Goal: Information Seeking & Learning: Find specific fact

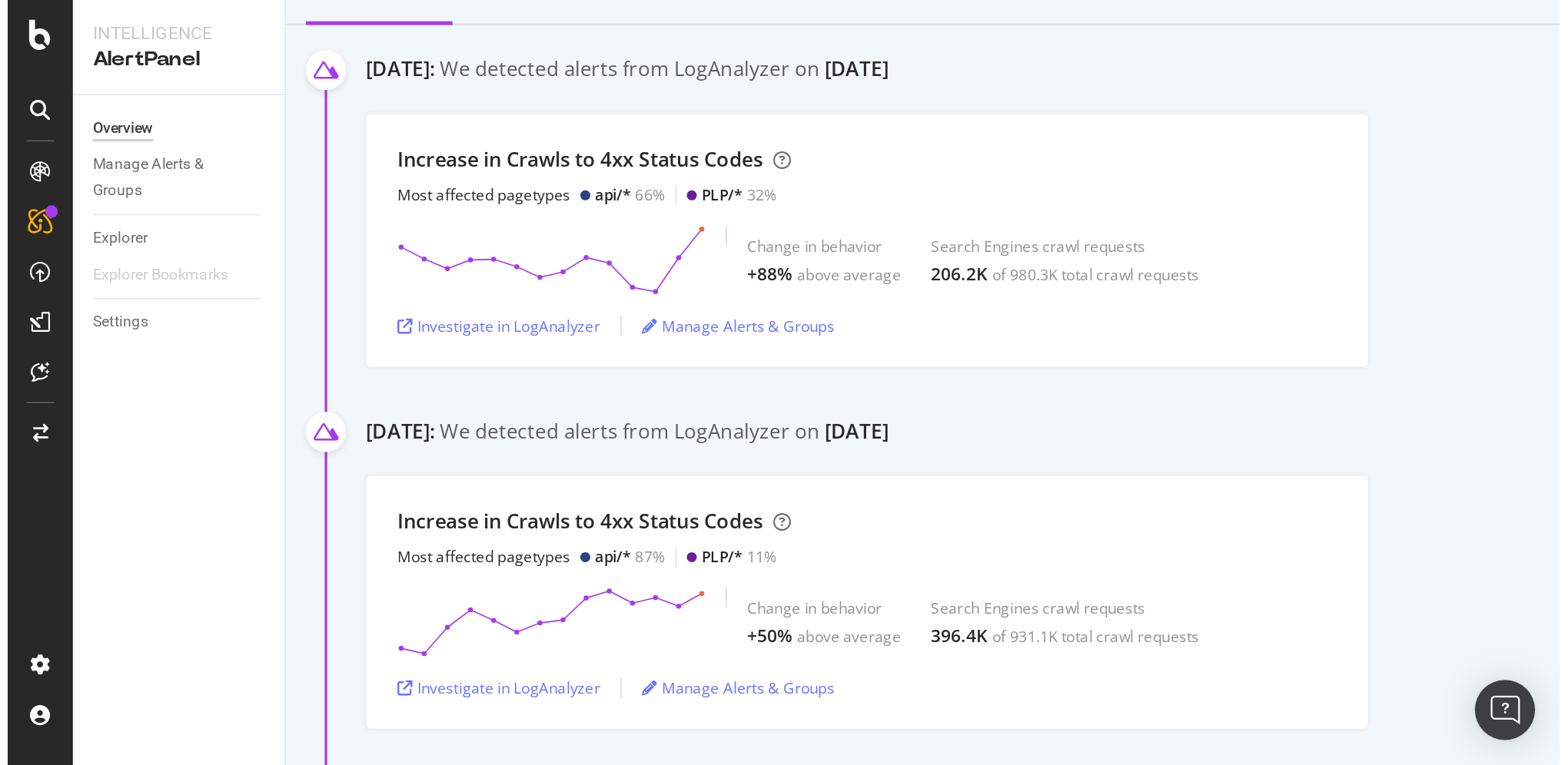
scroll to position [154, 0]
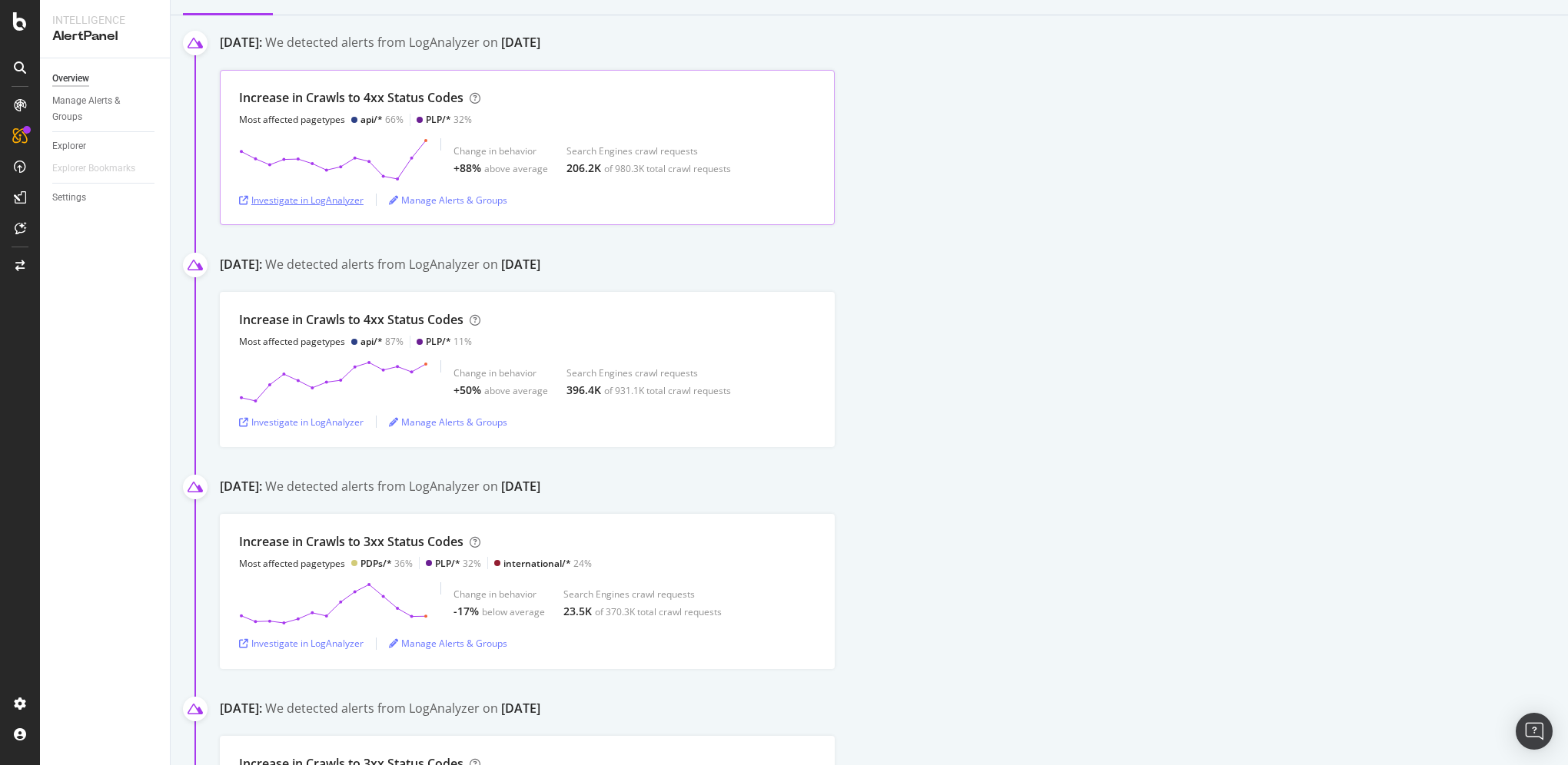
click at [304, 198] on div "Investigate in LogAnalyzer" at bounding box center [301, 200] width 125 height 13
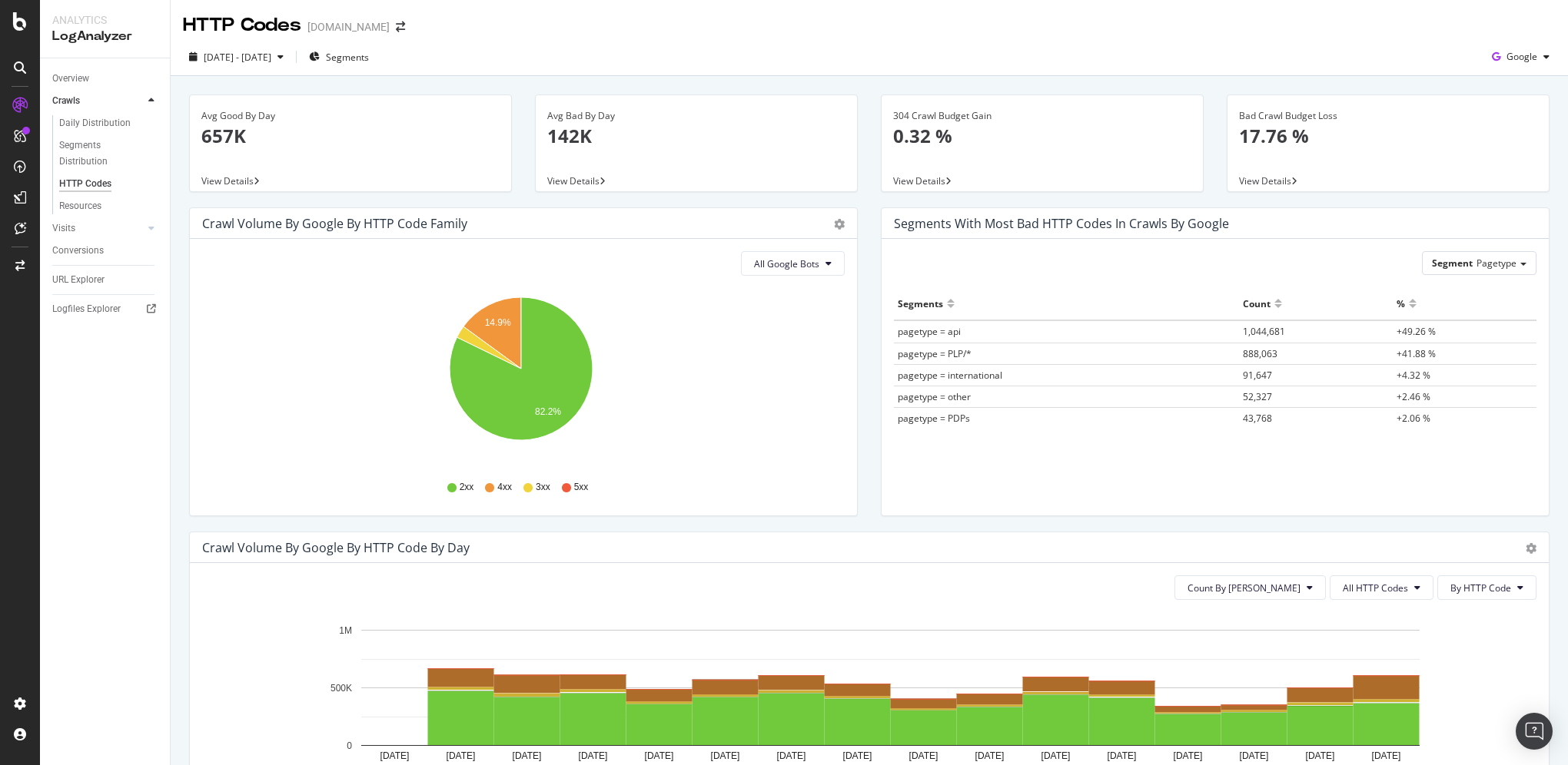
click at [566, 140] on p "142K" at bounding box center [696, 136] width 298 height 26
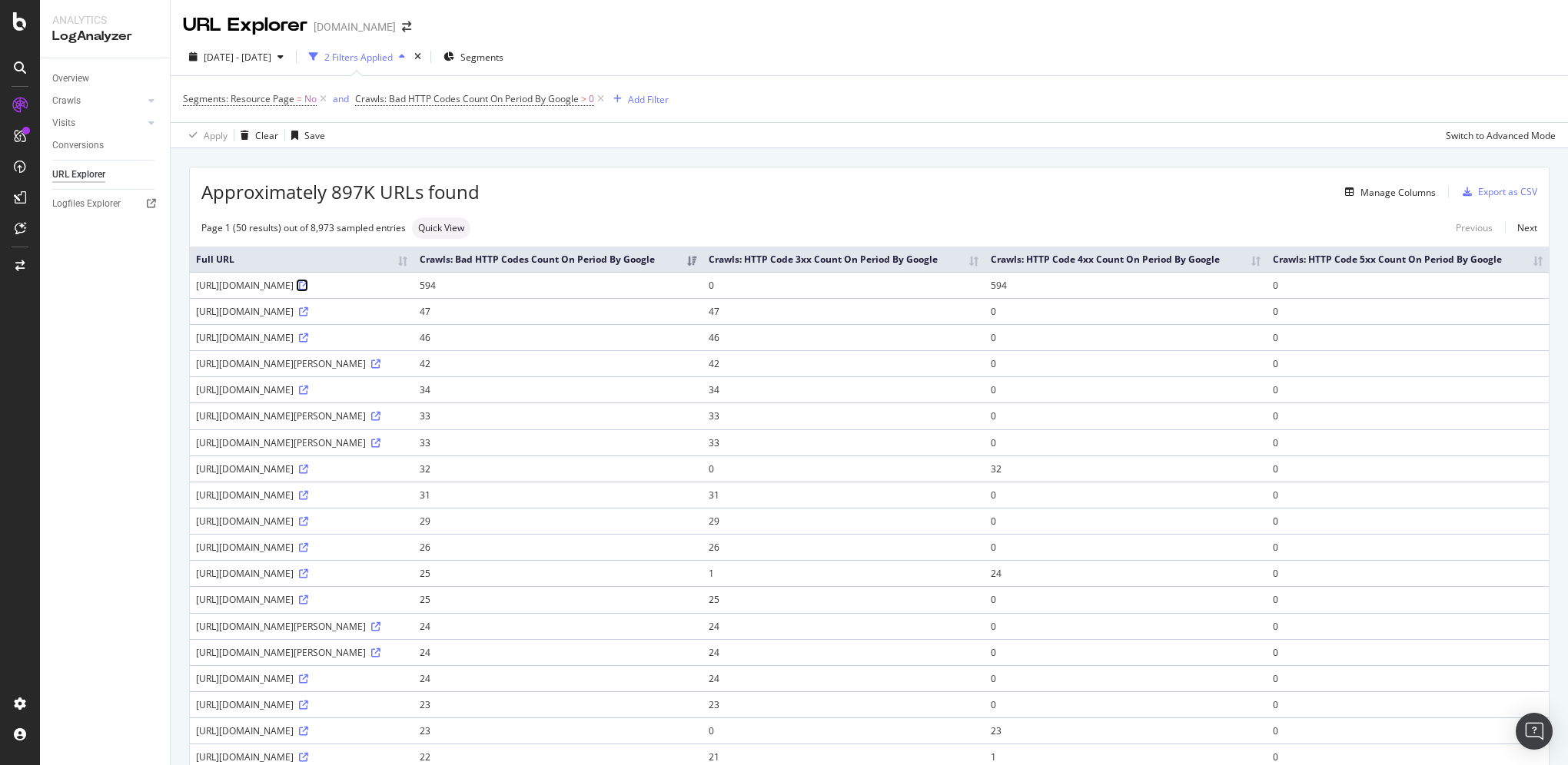
click at [308, 292] on link at bounding box center [303, 286] width 12 height 13
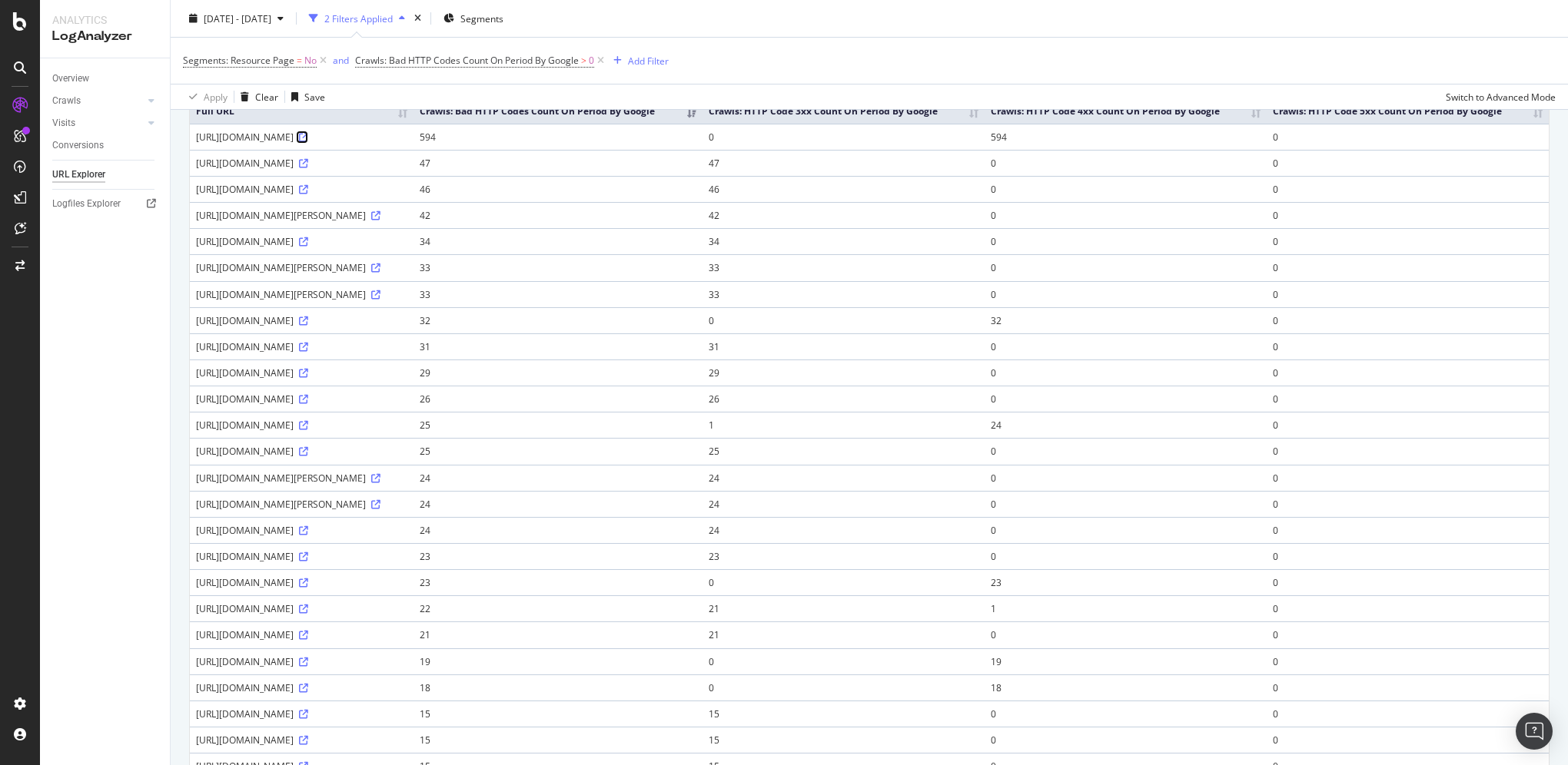
scroll to position [230, 0]
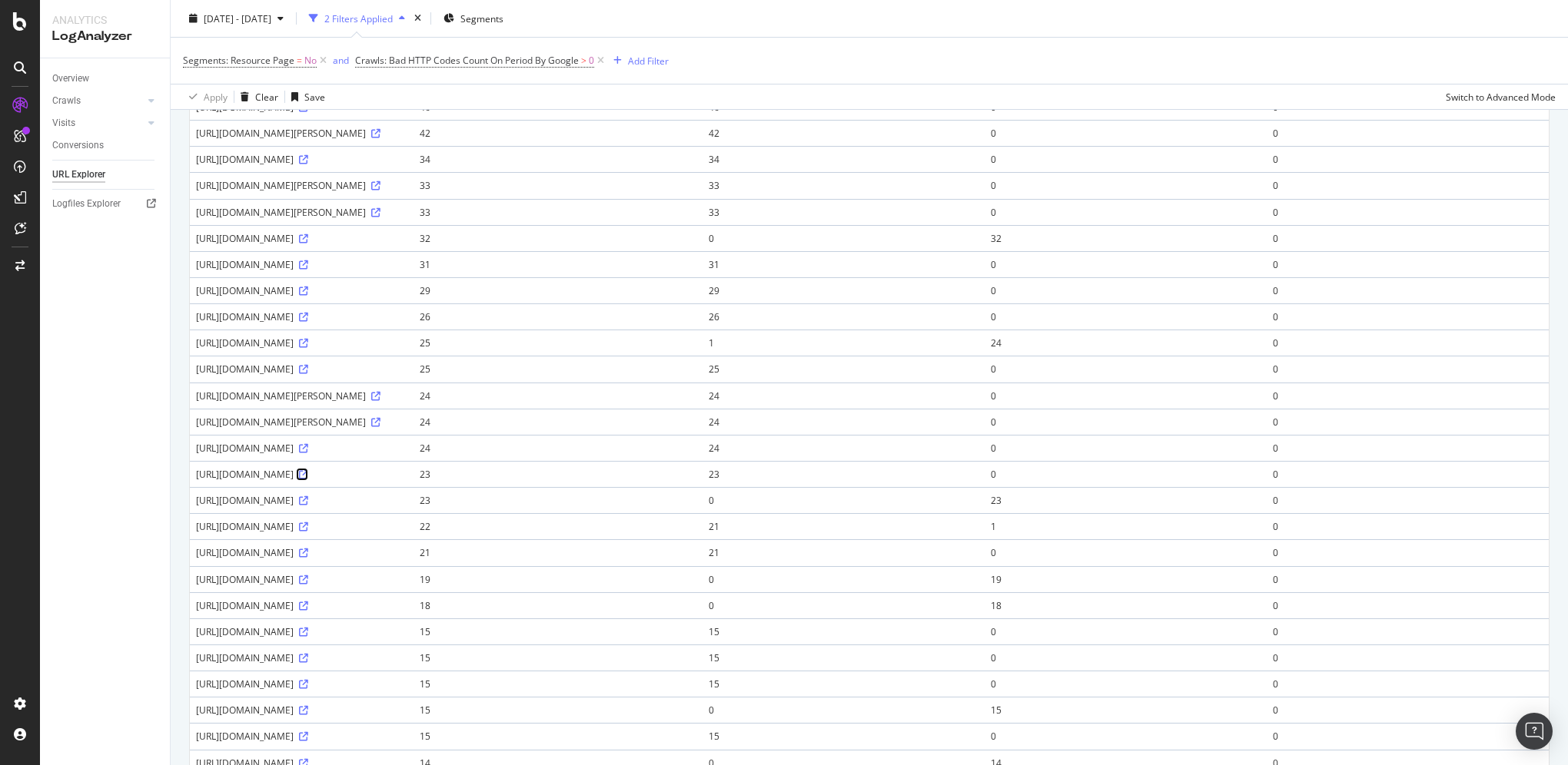
click at [308, 479] on icon at bounding box center [303, 474] width 9 height 9
click at [407, 271] on div "[URL][DOMAIN_NAME]" at bounding box center [302, 265] width 212 height 13
click at [308, 269] on icon at bounding box center [303, 264] width 9 height 9
drag, startPoint x: 446, startPoint y: 274, endPoint x: 191, endPoint y: 280, distance: 255.1
click at [191, 278] on td "[URL][DOMAIN_NAME]" at bounding box center [302, 264] width 224 height 26
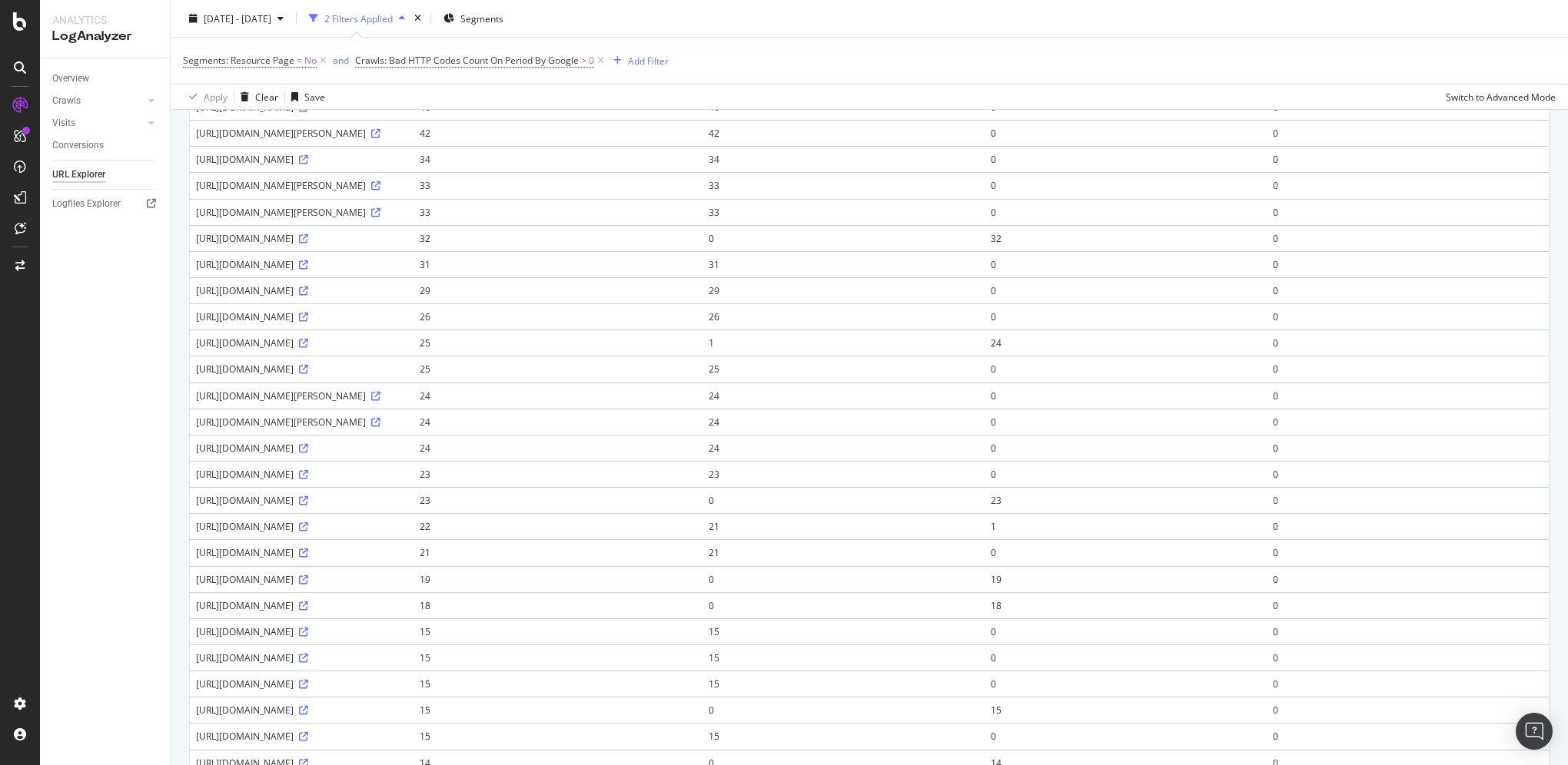
copy div "[URL][DOMAIN_NAME]"
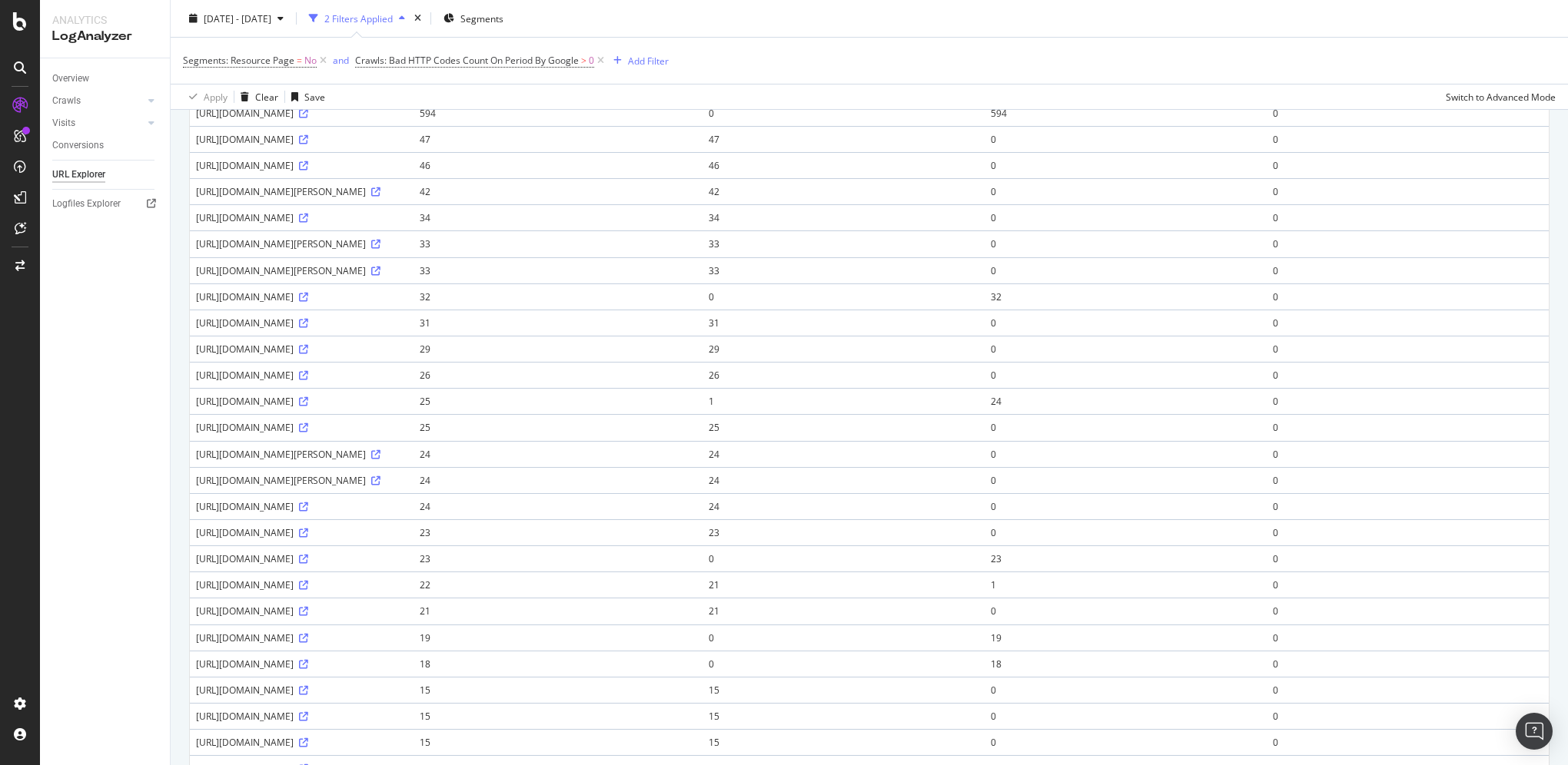
scroll to position [0, 0]
